Goal: Check status: Check status

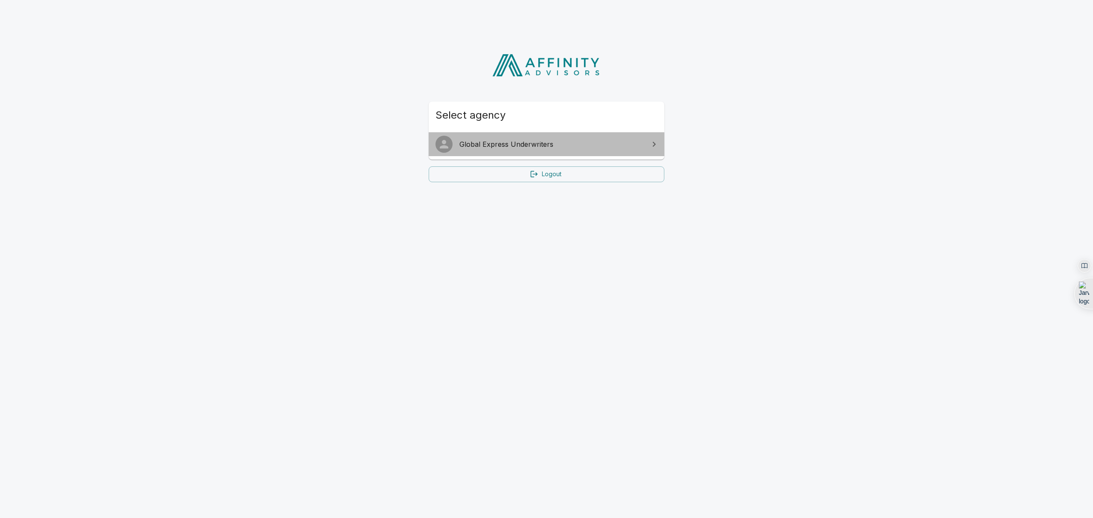
click at [511, 149] on span "Global Express Underwriters" at bounding box center [551, 144] width 184 height 10
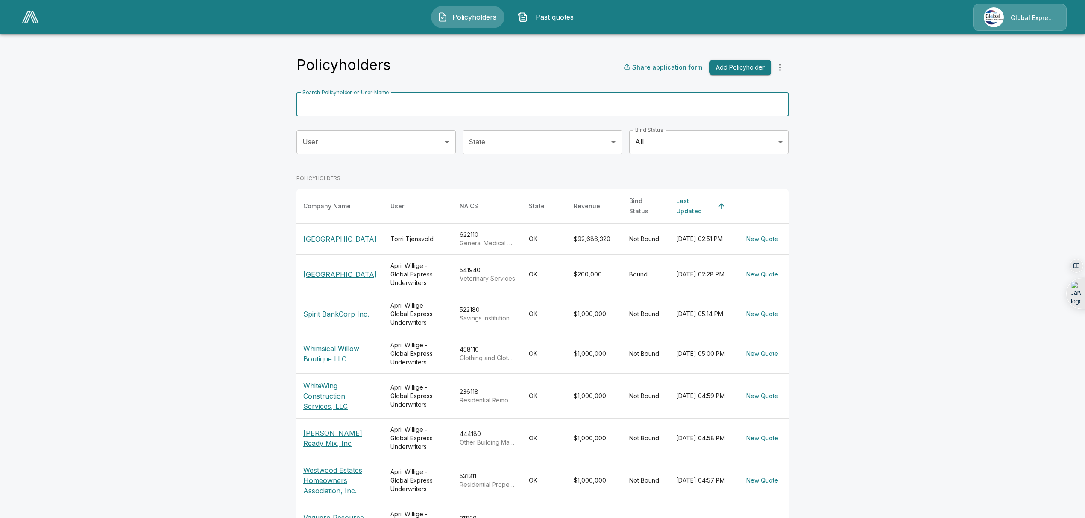
click at [404, 106] on input "Search Policyholder or User Name" at bounding box center [537, 105] width 483 height 24
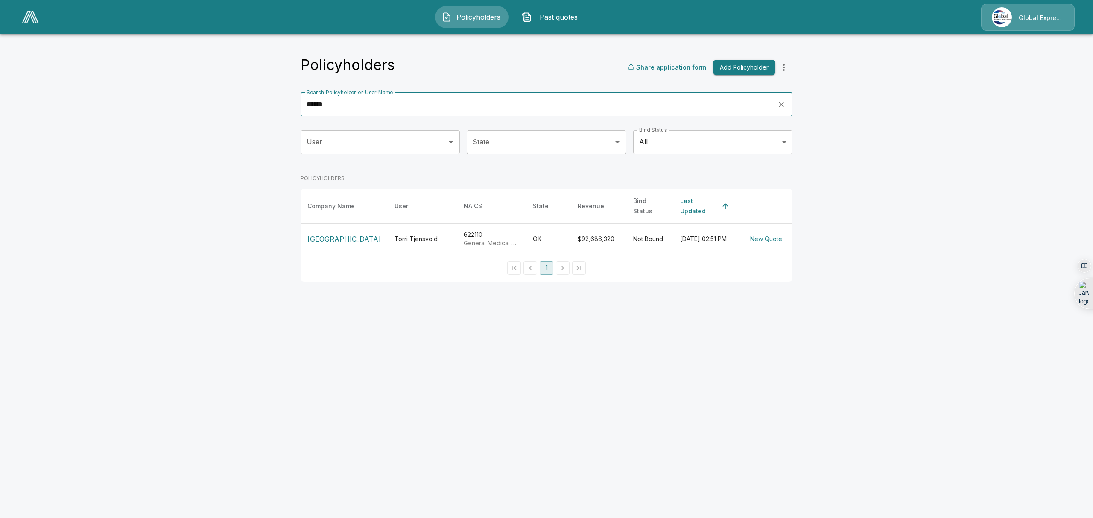
type input "******"
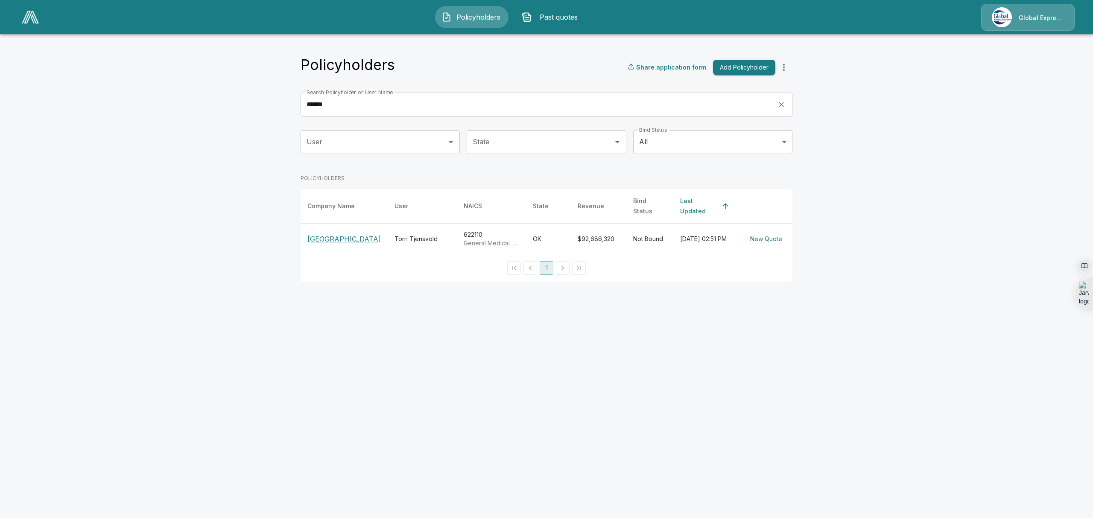
click at [315, 244] on p "[GEOGRAPHIC_DATA]" at bounding box center [343, 239] width 73 height 10
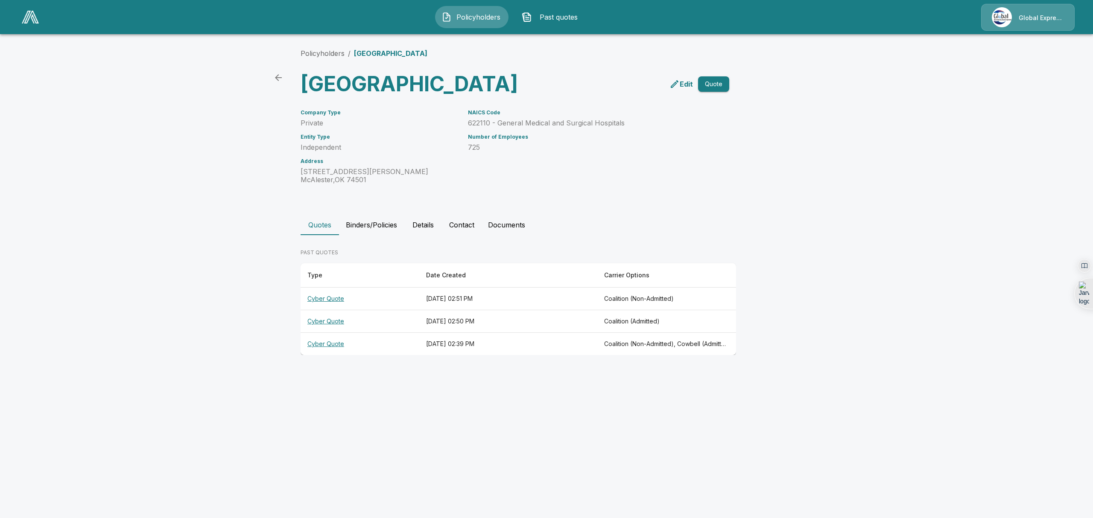
click at [313, 356] on th "Cyber Quote" at bounding box center [360, 344] width 119 height 23
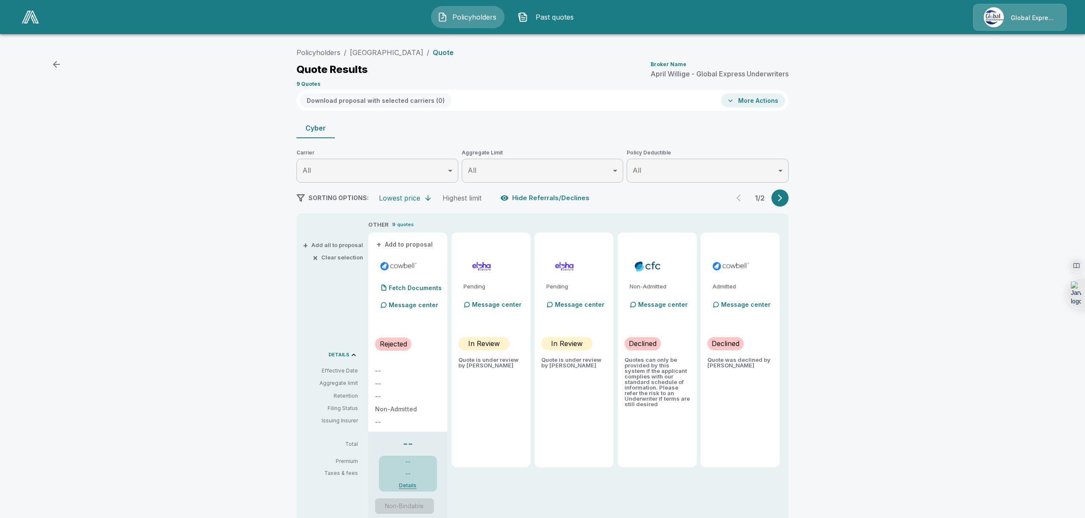
click at [506, 199] on icon "button" at bounding box center [504, 198] width 9 height 9
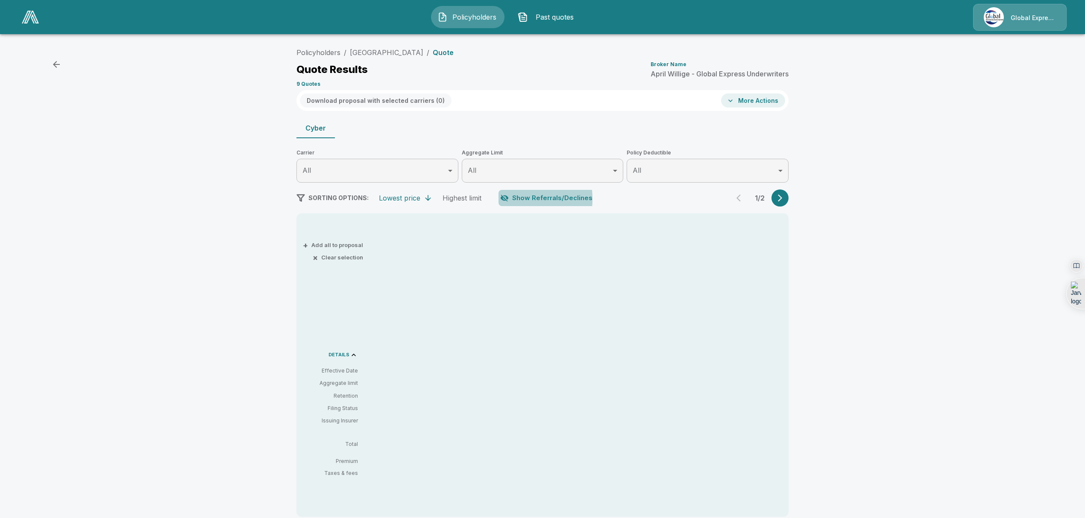
click at [506, 199] on icon "button" at bounding box center [504, 198] width 9 height 9
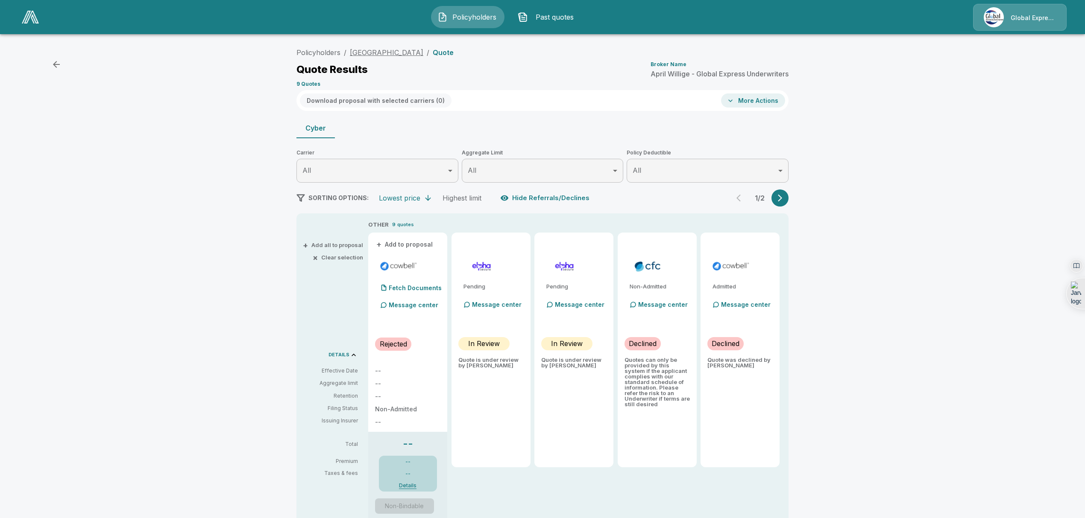
click at [418, 53] on link "[GEOGRAPHIC_DATA]" at bounding box center [386, 52] width 73 height 9
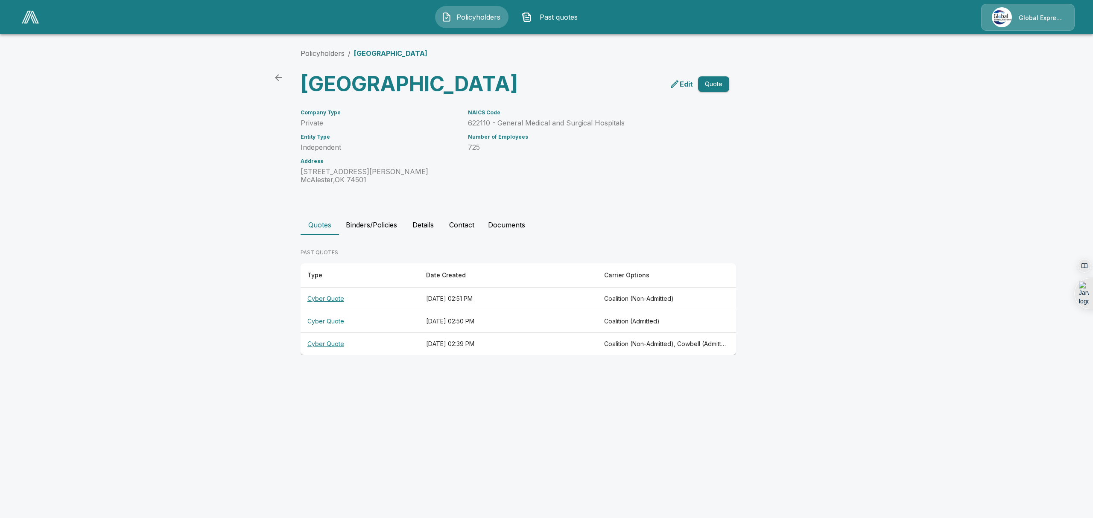
click at [327, 310] on th "Cyber Quote" at bounding box center [360, 299] width 119 height 23
